Goal: Information Seeking & Learning: Learn about a topic

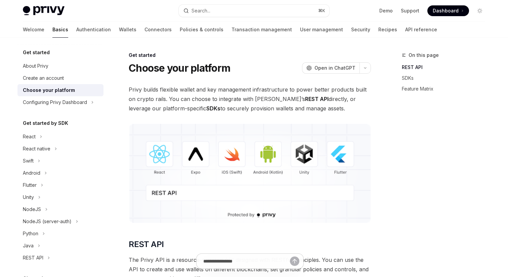
click at [218, 12] on button "Search... ⌘ K" at bounding box center [254, 11] width 151 height 12
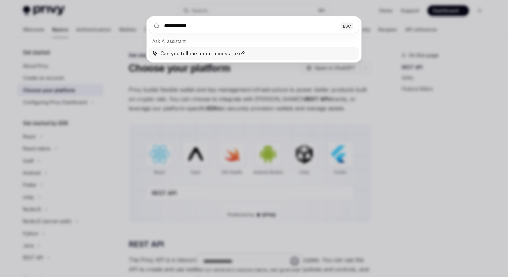
type input "**********"
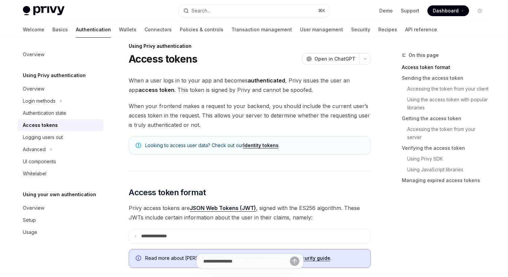
click at [228, 126] on span "When your frontend makes a request to your backend, you should include the curr…" at bounding box center [250, 115] width 242 height 28
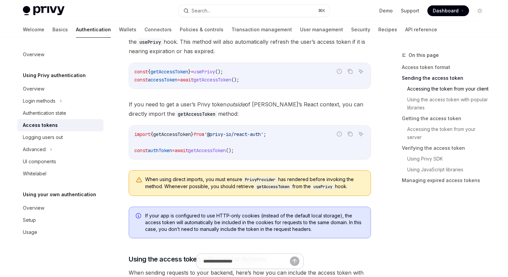
scroll to position [367, 0]
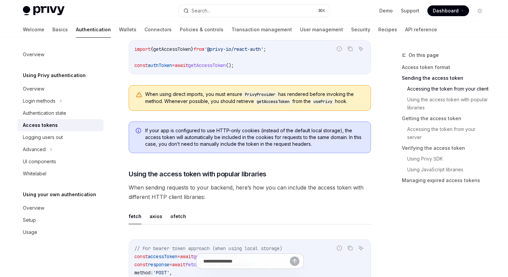
scroll to position [452, 0]
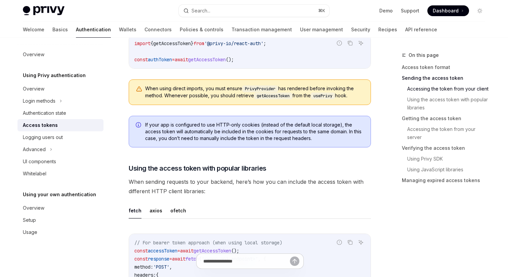
click at [129, 106] on div "You can get the current user’s Privy token as a string using the getAccessToken…" at bounding box center [250, 24] width 242 height 174
click at [406, 33] on link "API reference" at bounding box center [422, 30] width 32 height 16
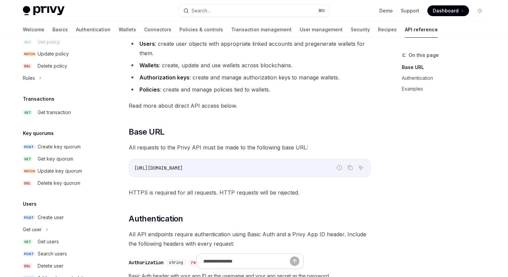
scroll to position [430, 0]
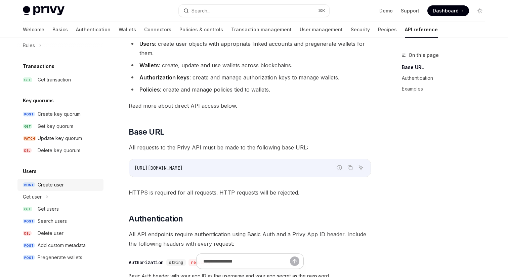
click at [58, 185] on div "Create user" at bounding box center [51, 185] width 26 height 8
click at [67, 180] on link "POST Create user" at bounding box center [60, 185] width 86 height 12
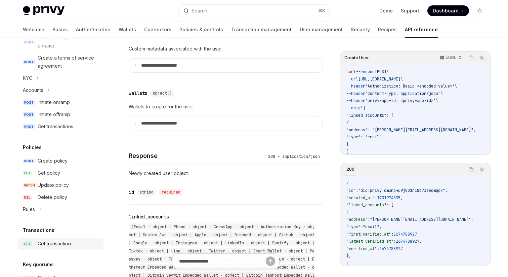
scroll to position [136, 0]
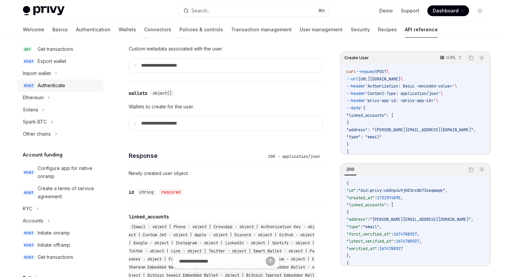
click at [52, 86] on div "Authenticate" at bounding box center [52, 85] width 28 height 8
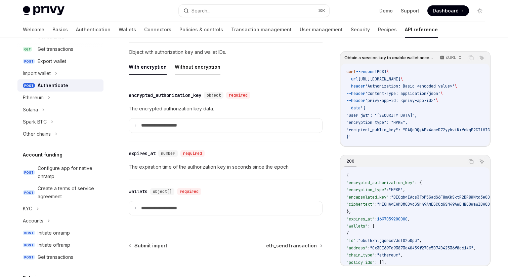
scroll to position [571, 0]
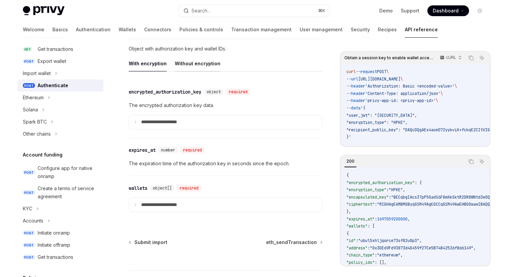
click at [197, 68] on button "Without encryption" at bounding box center [198, 63] width 46 height 16
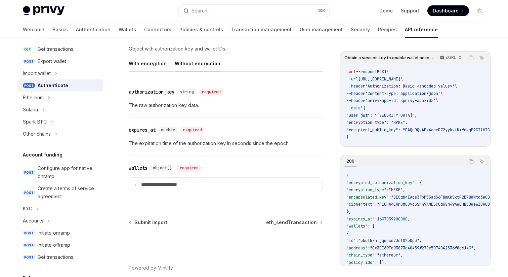
click at [141, 65] on button "With encryption" at bounding box center [148, 63] width 38 height 16
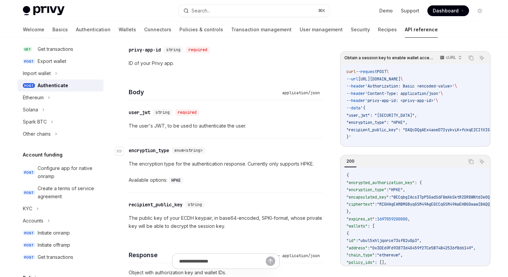
scroll to position [339, 0]
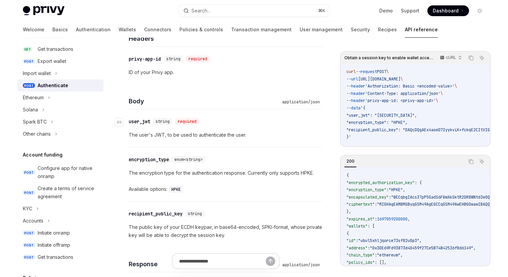
click at [161, 122] on span "string" at bounding box center [163, 121] width 14 height 5
click at [172, 94] on div "Body application/json" at bounding box center [226, 96] width 194 height 25
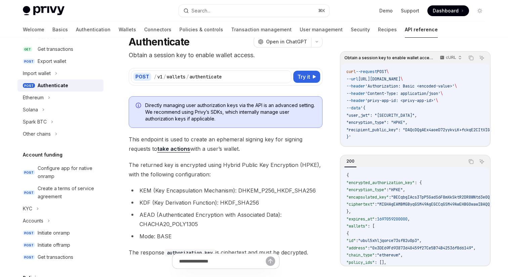
scroll to position [47, 0]
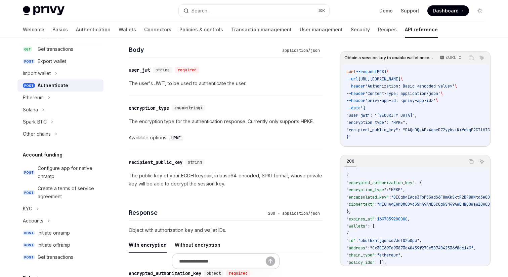
scroll to position [389, 0]
click at [327, 75] on div "Obtain a session key to enable wallet access. cURL Copy Ask AI curl --request P…" at bounding box center [254, 80] width 474 height 862
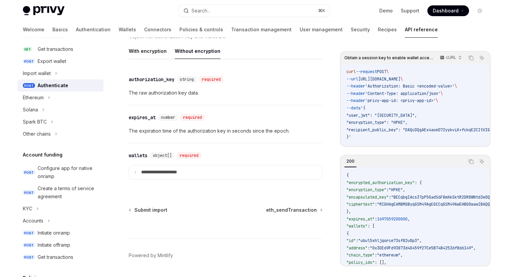
scroll to position [603, 0]
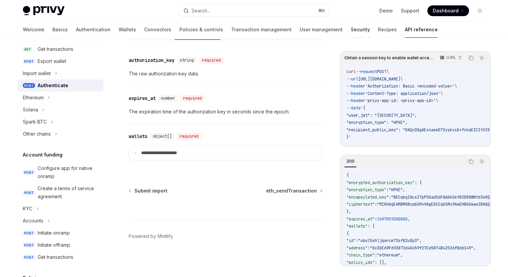
click at [351, 33] on link "Security" at bounding box center [360, 30] width 19 height 16
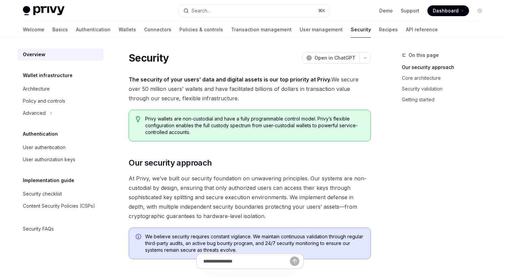
scroll to position [28, 0]
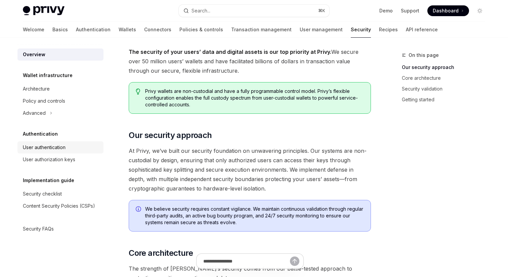
click at [60, 147] on div "User authentication" at bounding box center [44, 147] width 43 height 8
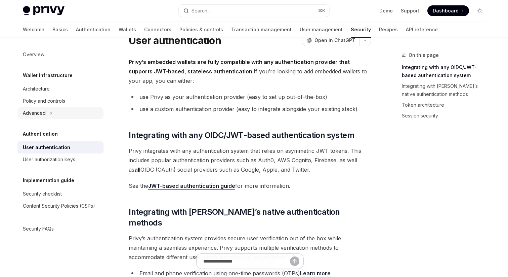
click at [47, 115] on div "Advanced" at bounding box center [60, 113] width 86 height 12
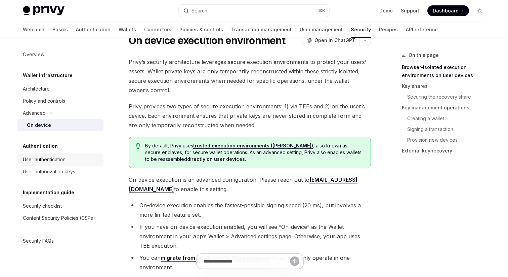
click at [52, 159] on div "User authentication" at bounding box center [44, 159] width 43 height 8
type textarea "*"
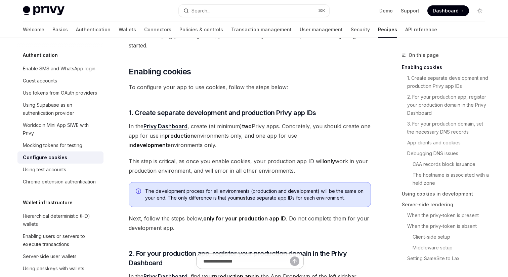
scroll to position [125, 0]
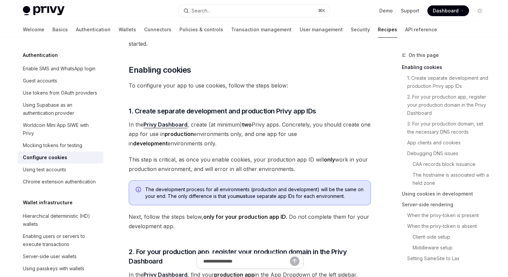
type textarea "*"
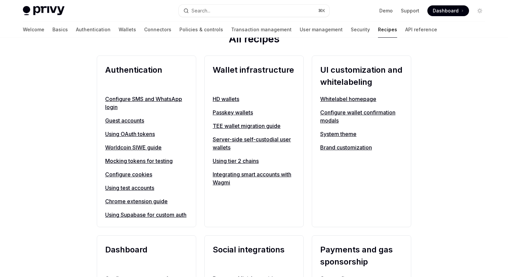
scroll to position [255, 0]
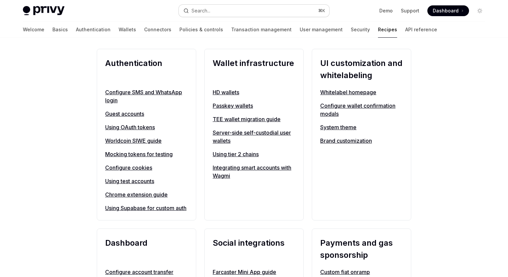
click at [218, 11] on button "Search... ⌘ K" at bounding box center [254, 11] width 151 height 12
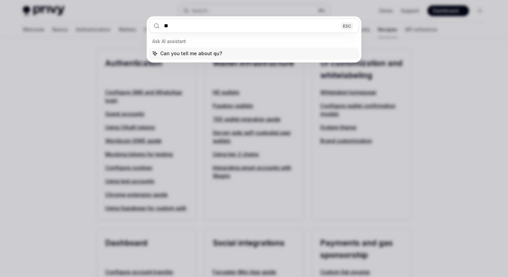
type input "*"
type input "**********"
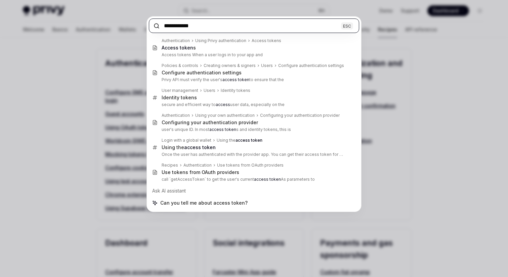
click at [197, 26] on input "**********" at bounding box center [254, 25] width 211 height 14
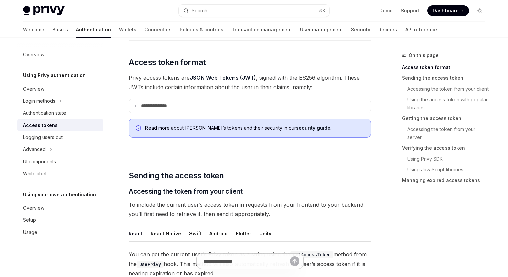
scroll to position [141, 0]
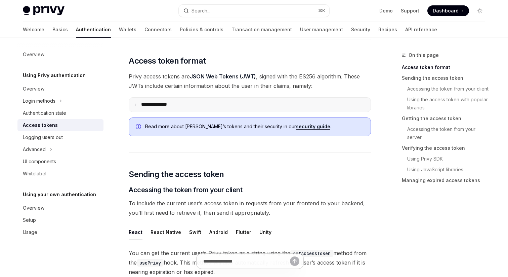
click at [159, 102] on p "**********" at bounding box center [159, 105] width 37 height 6
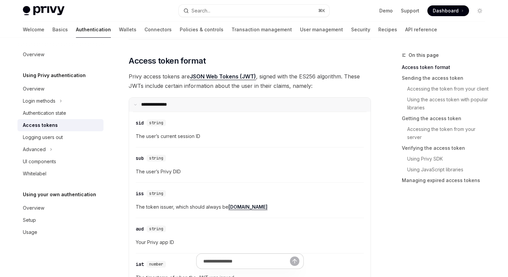
click at [159, 102] on p "**********" at bounding box center [158, 105] width 34 height 6
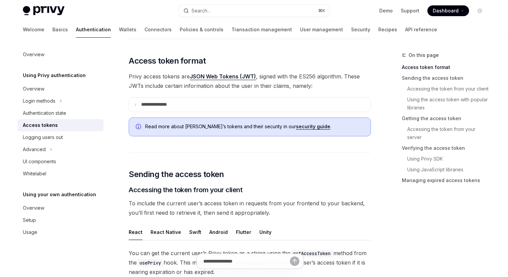
click at [296, 128] on link "security guide" at bounding box center [313, 126] width 34 height 6
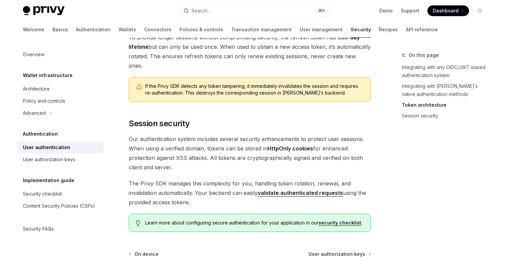
scroll to position [523, 0]
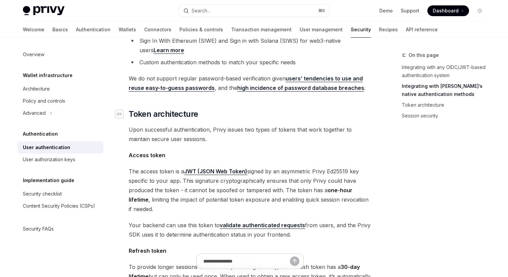
click at [120, 112] on icon "Navigate to header" at bounding box center [119, 114] width 5 height 4
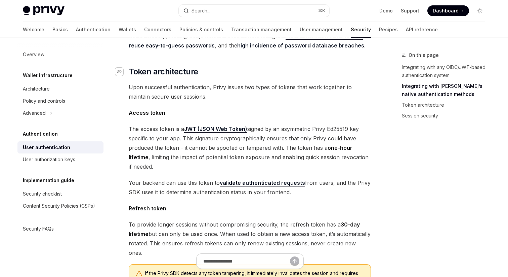
scroll to position [340, 0]
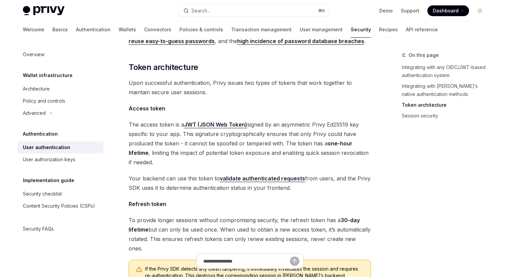
click at [351, 34] on link "Security" at bounding box center [361, 30] width 20 height 16
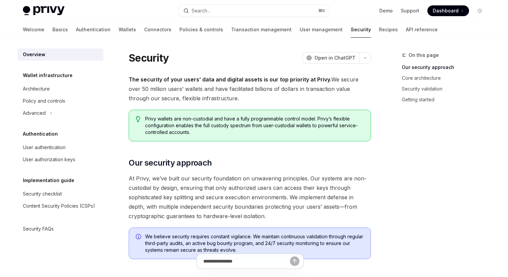
click at [45, 140] on div "Authentication User authentication User authorization keys" at bounding box center [60, 148] width 86 height 36
click at [50, 143] on div "User authentication" at bounding box center [44, 147] width 43 height 8
type textarea "*"
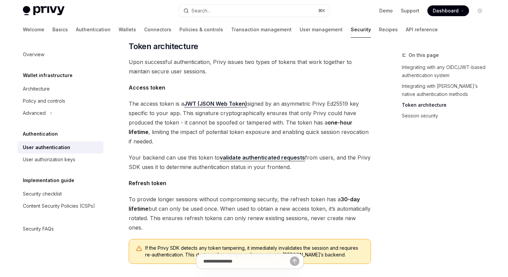
scroll to position [362, 0]
click at [151, 83] on strong "Access token" at bounding box center [147, 86] width 37 height 7
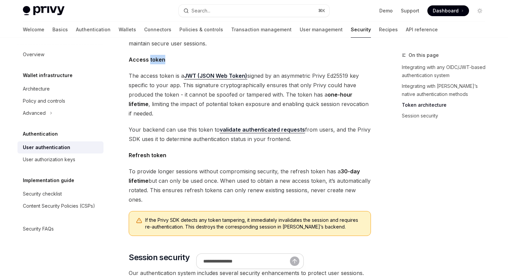
scroll to position [388, 0]
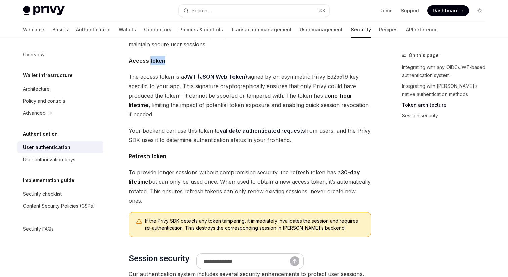
drag, startPoint x: 323, startPoint y: 84, endPoint x: 152, endPoint y: 97, distance: 172.0
click at [152, 97] on span "The access token is a JWT (JSON Web Token) signed by an asymmetric Privy Ed2551…" at bounding box center [250, 95] width 242 height 47
click at [192, 100] on span "The access token is a JWT (JSON Web Token) signed by an asymmetric Privy Ed2551…" at bounding box center [250, 95] width 242 height 47
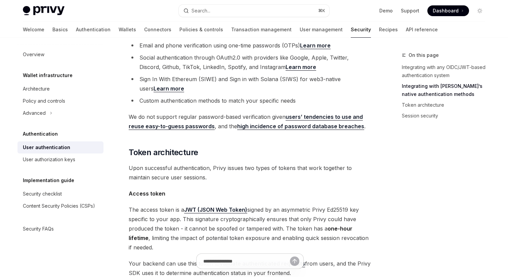
scroll to position [252, 0]
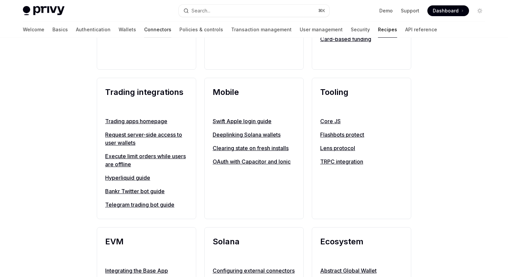
click at [144, 29] on link "Connectors" at bounding box center [157, 30] width 27 height 16
type textarea "*"
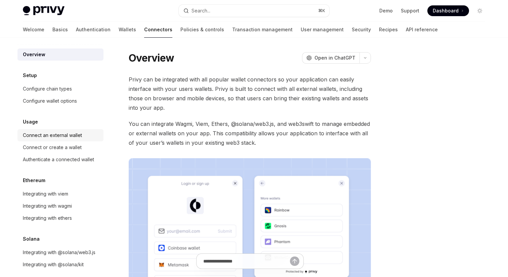
click at [80, 131] on div "Connect an external wallet" at bounding box center [52, 135] width 59 height 8
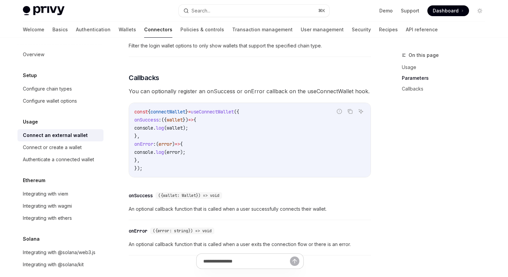
scroll to position [384, 0]
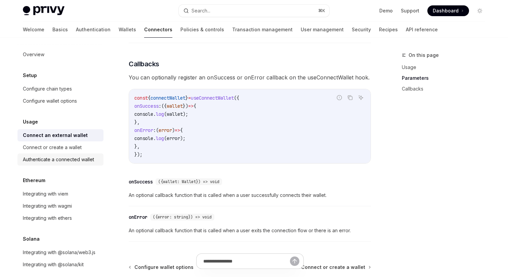
click at [84, 158] on div "Authenticate a connected wallet" at bounding box center [58, 159] width 71 height 8
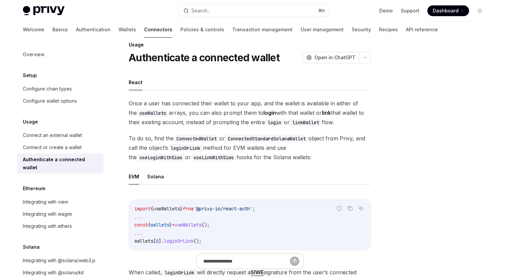
scroll to position [18, 0]
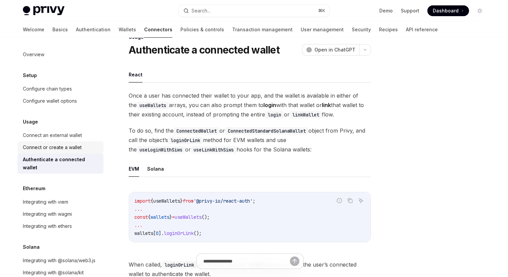
click at [80, 149] on div "Connect or create a wallet" at bounding box center [52, 147] width 59 height 8
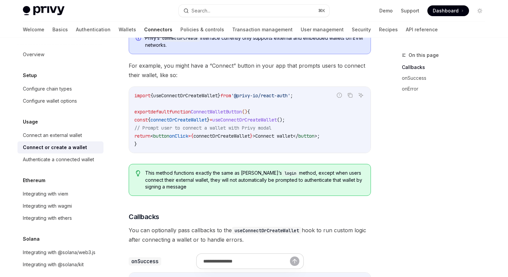
scroll to position [213, 0]
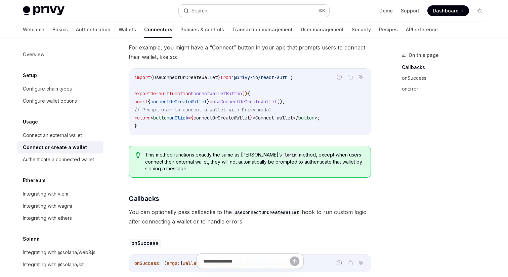
click at [226, 11] on button "Search... ⌘ K" at bounding box center [254, 11] width 151 height 12
type textarea "*"
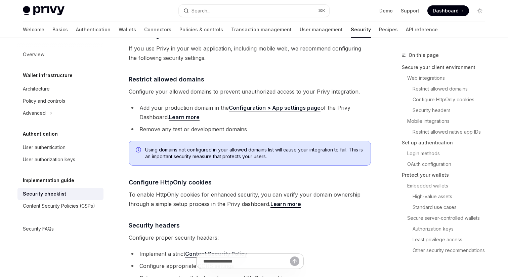
scroll to position [330, 0]
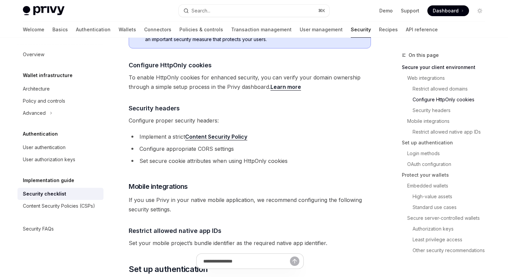
click at [222, 17] on div "Privy Docs home page Search... ⌘ K Demo Support Dashboard Dashboard Search..." at bounding box center [254, 11] width 463 height 22
click at [220, 14] on button "Search... ⌘ K" at bounding box center [254, 11] width 151 height 12
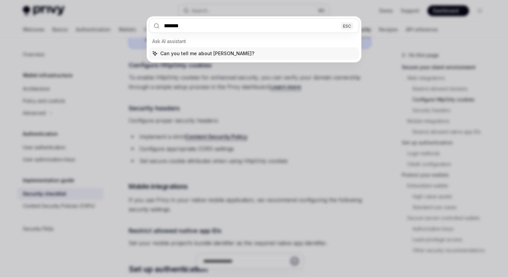
type input "********"
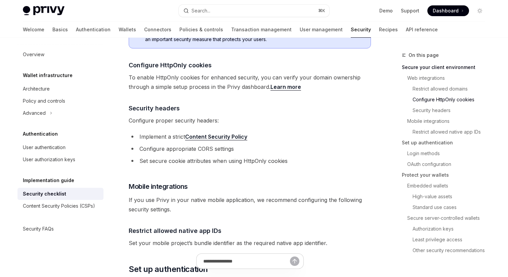
type textarea "*"
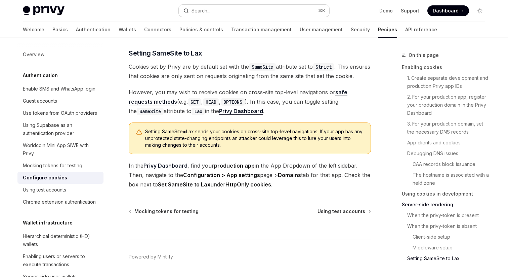
click at [220, 8] on button "Search... ⌘ K" at bounding box center [254, 11] width 151 height 12
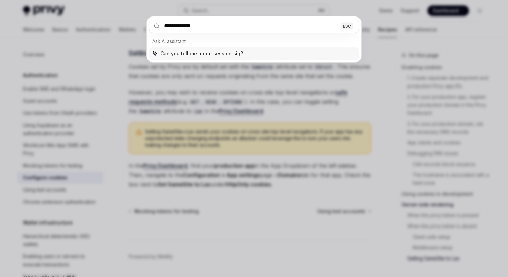
type input "**********"
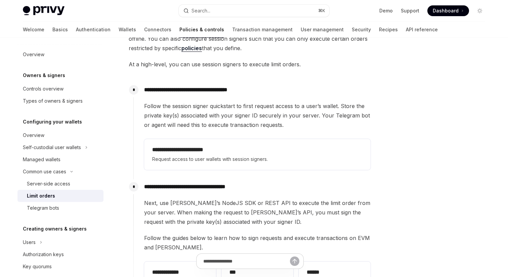
scroll to position [73, 0]
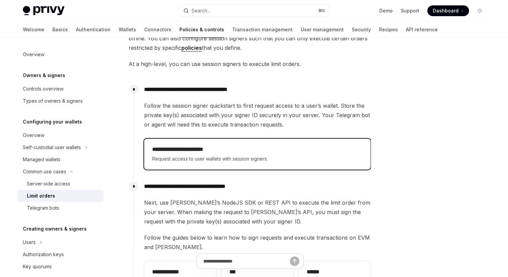
click at [222, 156] on span "Request access to user wallets with session signers." at bounding box center [257, 159] width 211 height 8
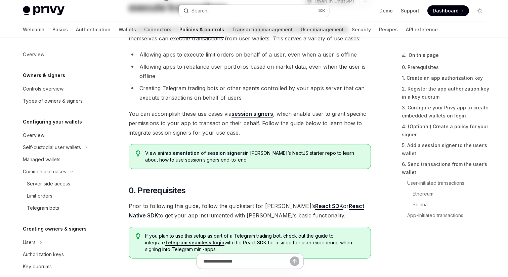
type textarea "*"
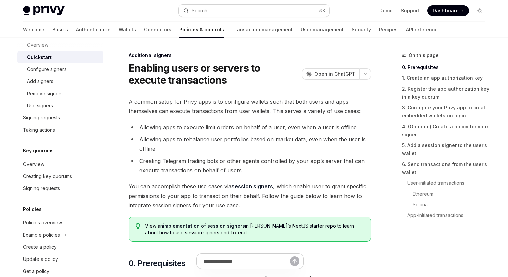
click at [208, 8] on div "Search..." at bounding box center [201, 11] width 19 height 8
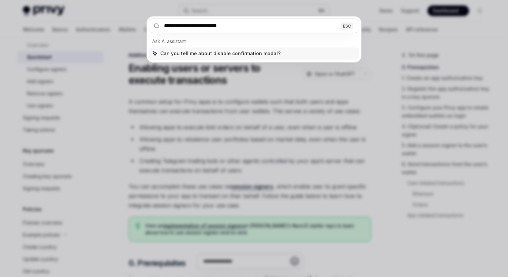
type input "**********"
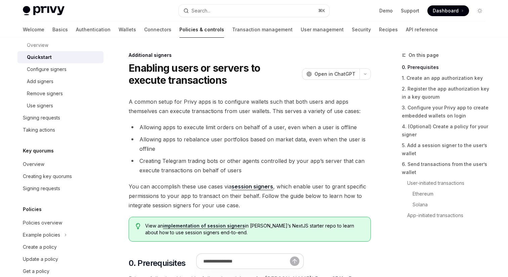
type textarea "*"
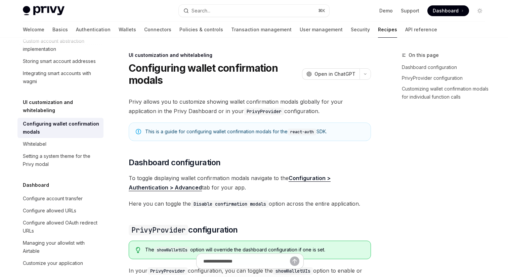
scroll to position [106, 0]
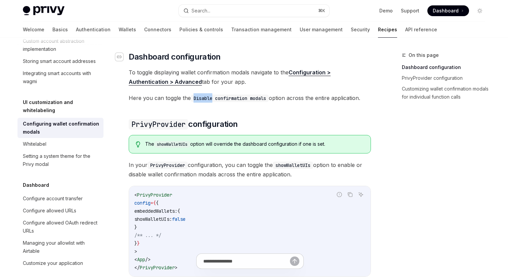
click at [121, 56] on icon "Navigate to header" at bounding box center [119, 56] width 5 height 3
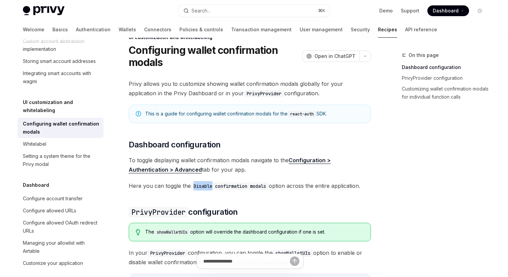
scroll to position [0, 0]
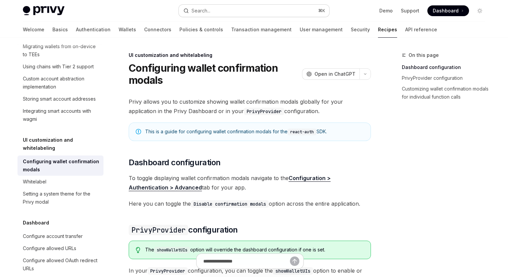
click at [240, 15] on button "Search... ⌘ K" at bounding box center [254, 11] width 151 height 12
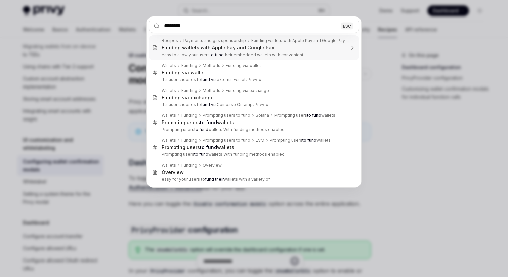
type input "*********"
